Goal: Check status: Check status

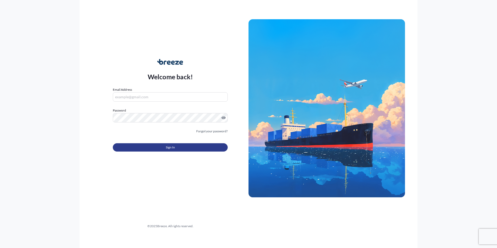
type input "[PERSON_NAME][EMAIL_ADDRESS][DOMAIN_NAME]"
click at [169, 147] on span "Sign In" at bounding box center [170, 147] width 9 height 5
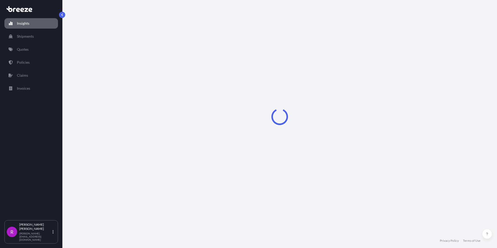
select select "2025"
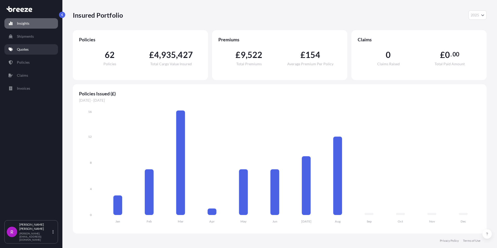
click at [25, 50] on p "Quotes" at bounding box center [23, 49] width 12 height 5
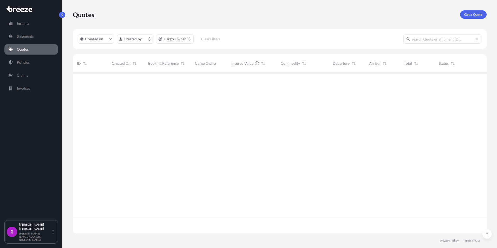
scroll to position [160, 410]
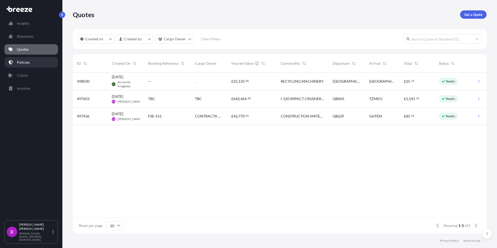
click at [26, 64] on p "Policies" at bounding box center [23, 62] width 13 height 5
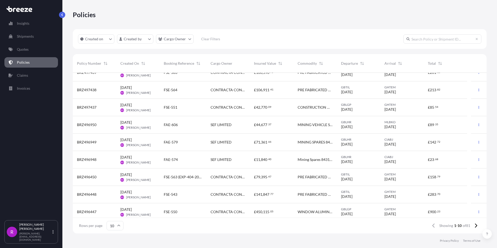
scroll to position [29, 0]
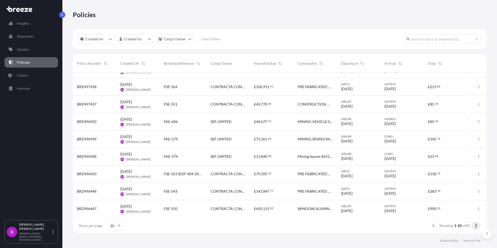
click at [475, 226] on icon at bounding box center [475, 225] width 3 height 5
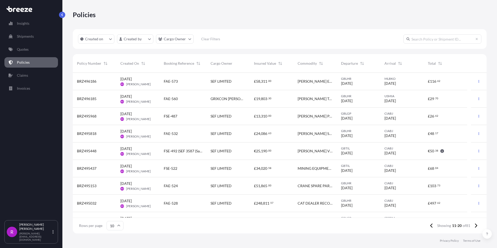
click at [90, 116] on span "BRZ495968" at bounding box center [86, 116] width 19 height 5
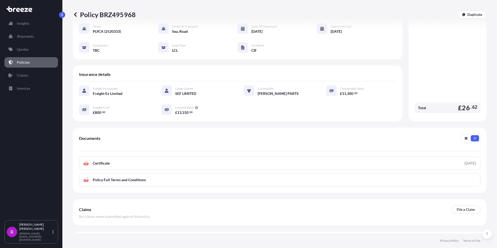
scroll to position [60, 0]
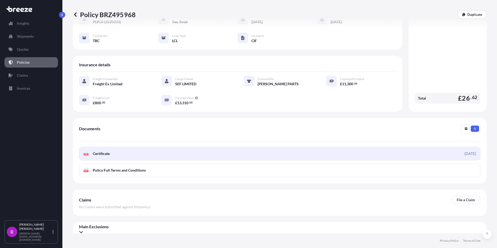
click at [93, 151] on span "Certificate" at bounding box center [101, 153] width 17 height 5
